Goal: Navigation & Orientation: Find specific page/section

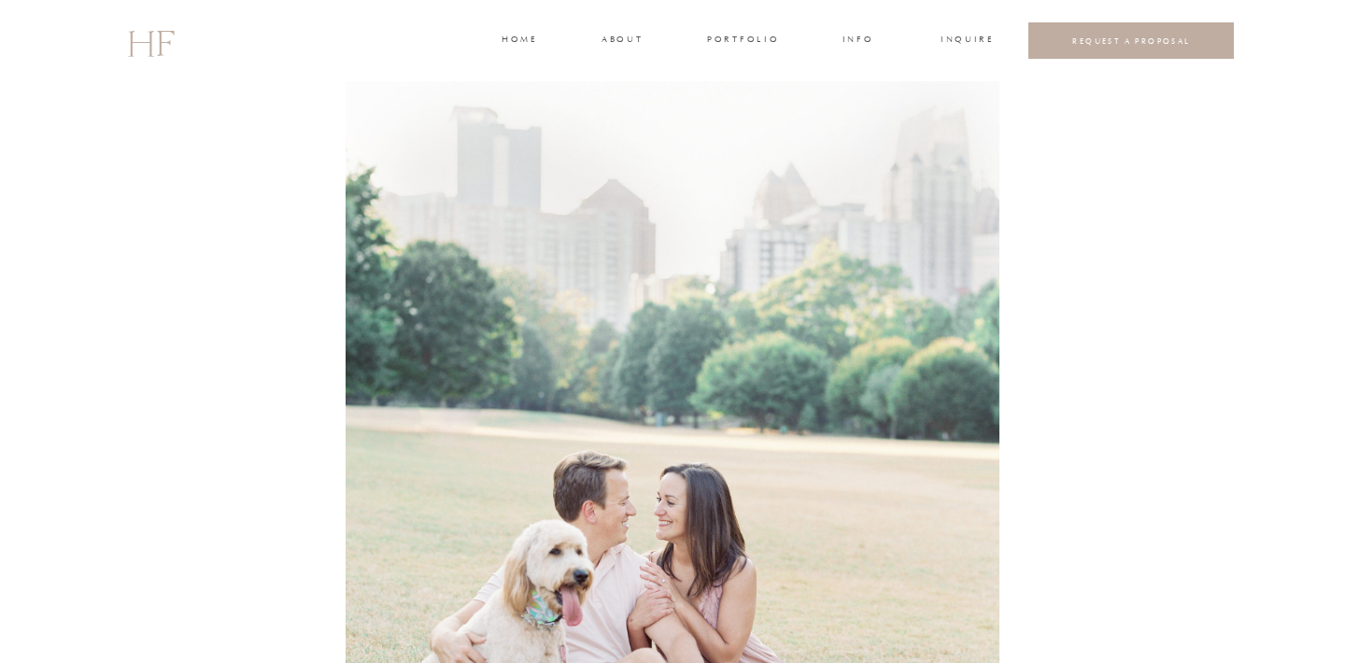
scroll to position [7454, 0]
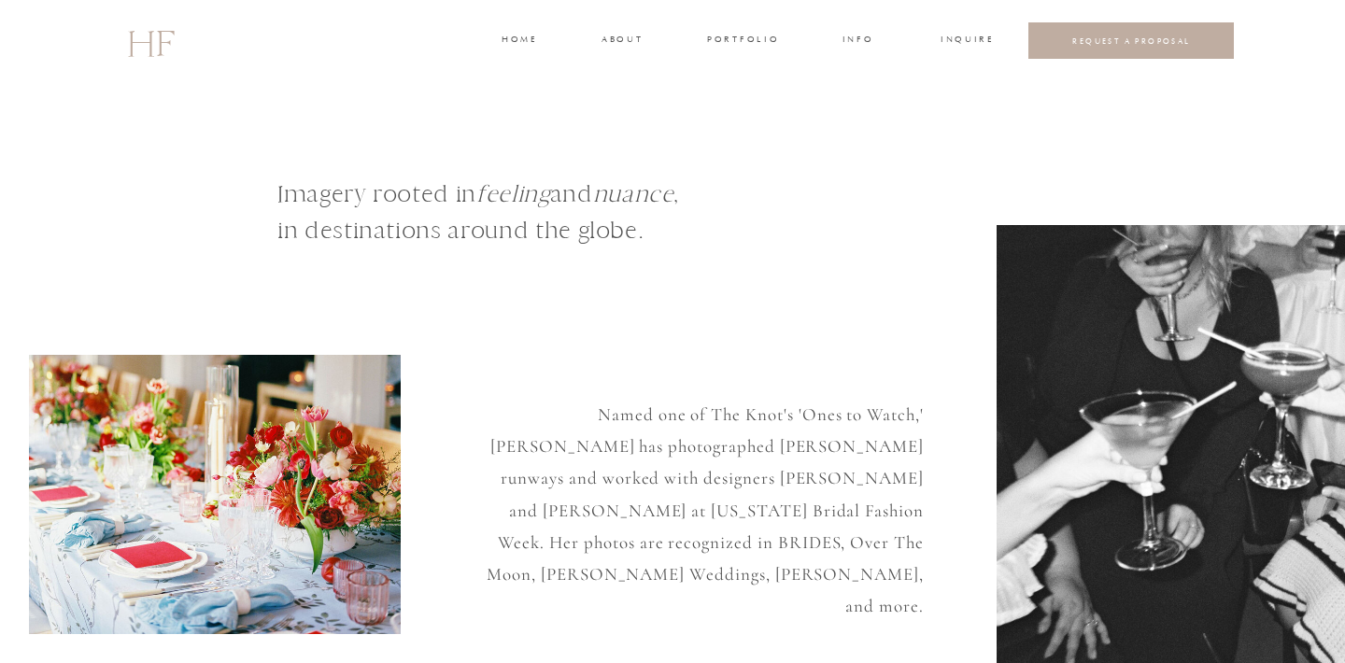
click at [714, 41] on h3 "portfolio" at bounding box center [742, 41] width 70 height 17
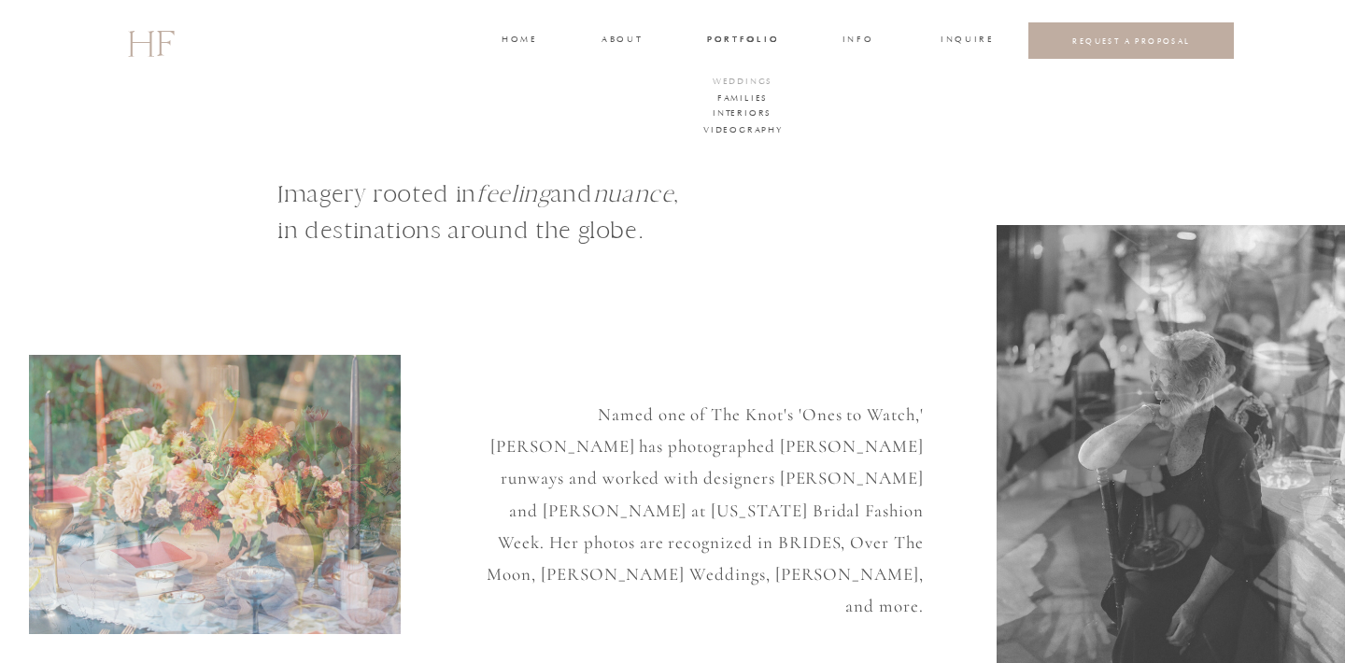
click at [751, 78] on h3 "WEDDINGS" at bounding box center [742, 83] width 65 height 17
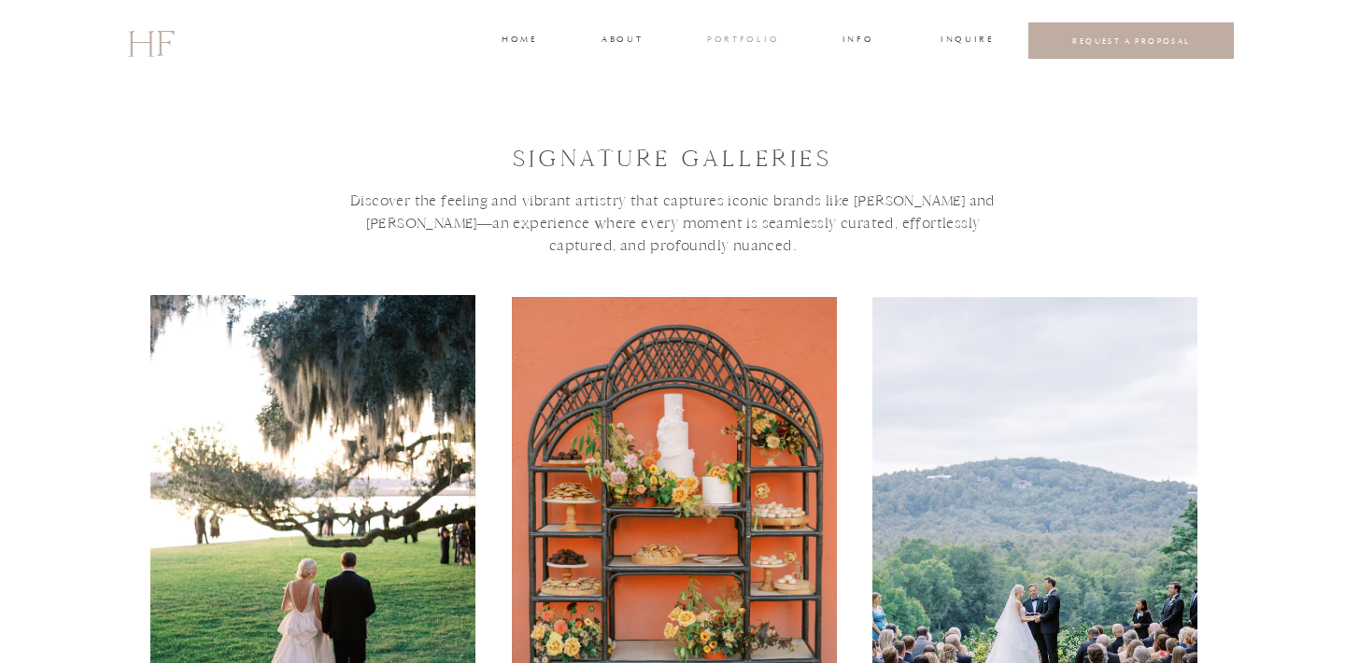
click at [741, 33] on h3 "portfolio" at bounding box center [742, 41] width 70 height 17
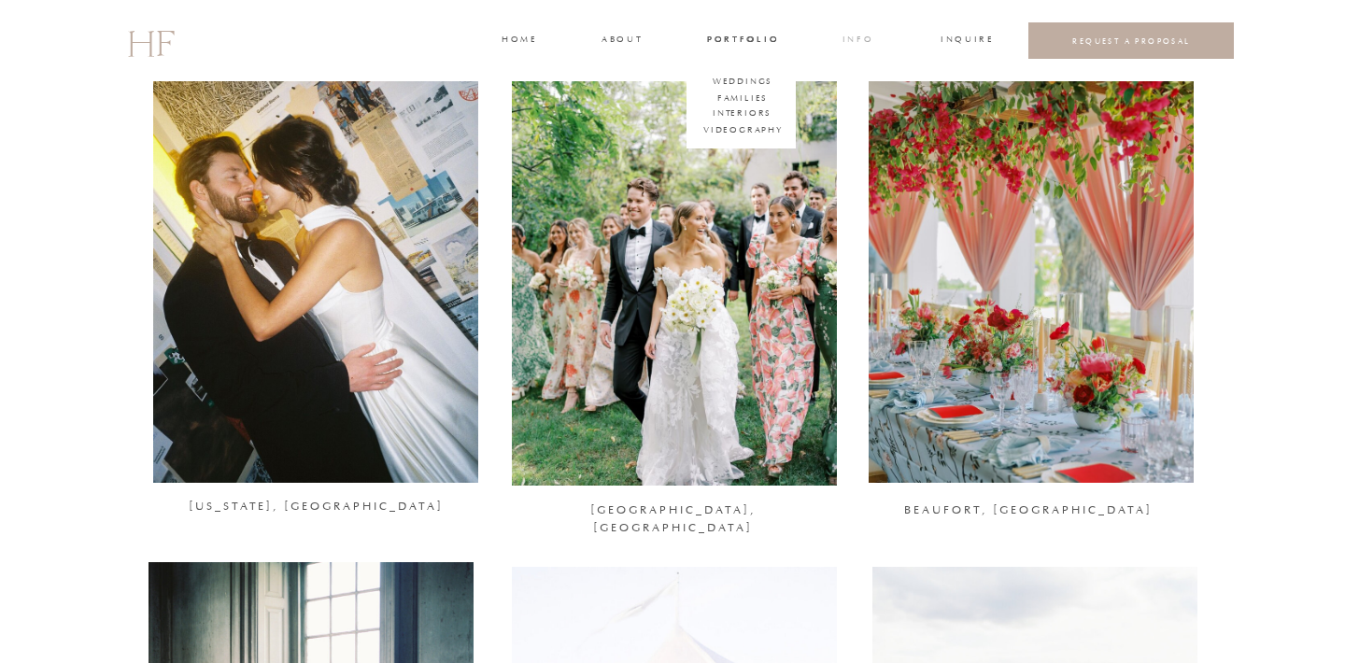
scroll to position [1359, 0]
